Goal: Task Accomplishment & Management: Use online tool/utility

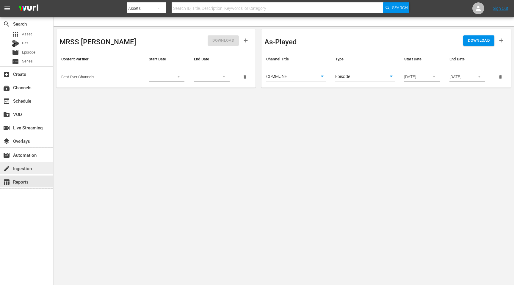
click at [26, 170] on div "create Ingestion" at bounding box center [16, 167] width 33 height 5
